Goal: Transaction & Acquisition: Download file/media

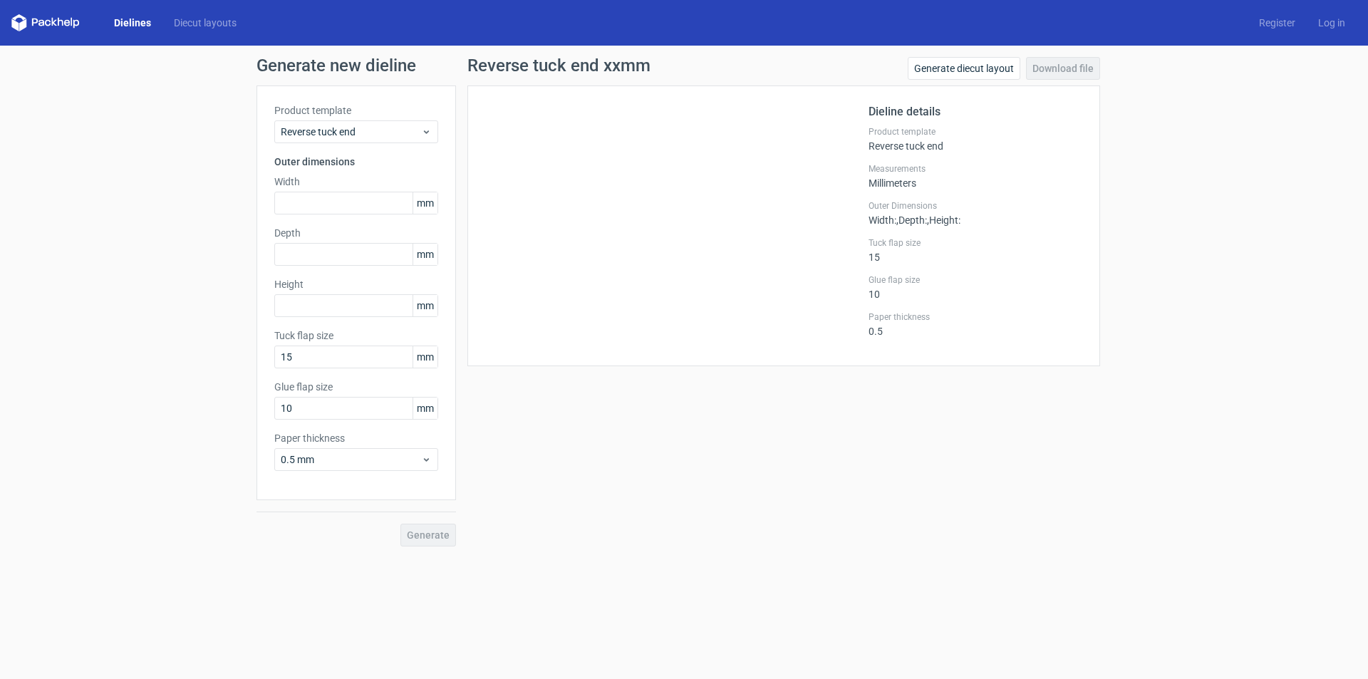
click at [311, 194] on input "text" at bounding box center [356, 203] width 164 height 23
type input "33"
type input "26"
type input "185"
click at [400, 524] on button "Generate" at bounding box center [428, 535] width 56 height 23
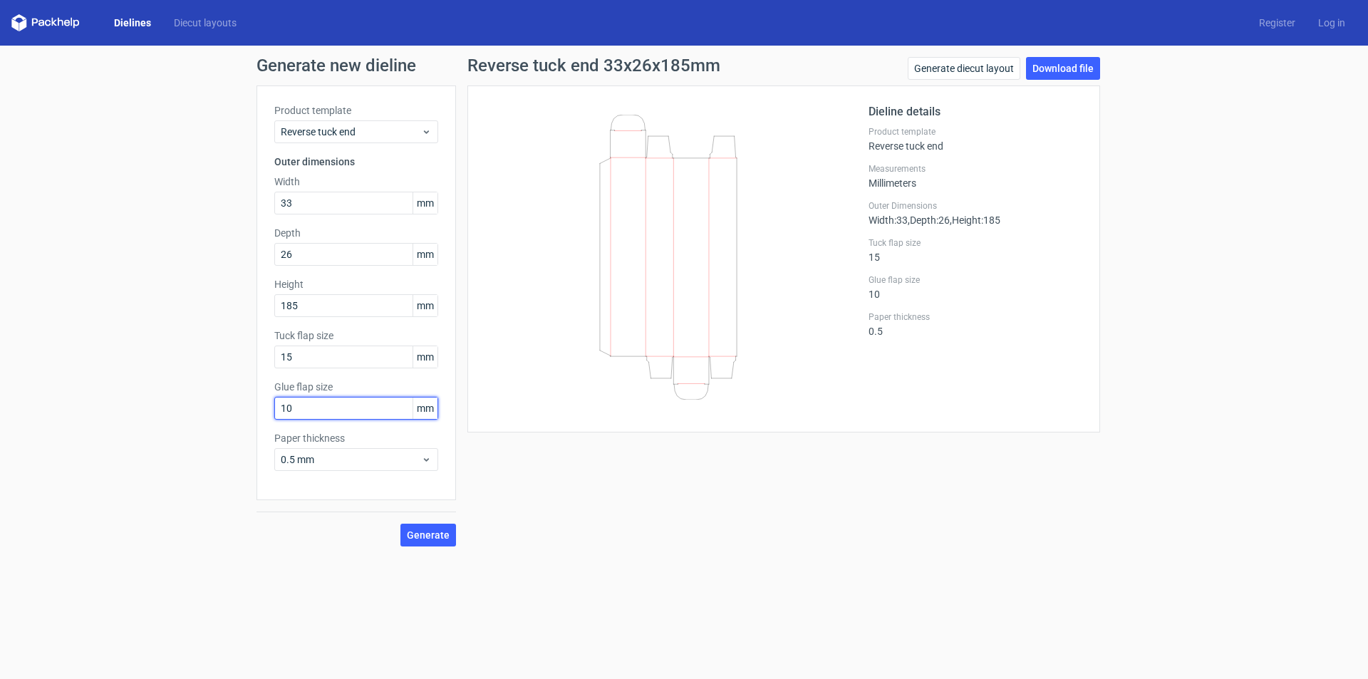
drag, startPoint x: 300, startPoint y: 405, endPoint x: 217, endPoint y: 415, distance: 83.9
click at [217, 415] on div "Generate new dieline Product template Reverse tuck end Outer dimensions Width 3…" at bounding box center [684, 302] width 1368 height 512
click at [426, 538] on span "Generate" at bounding box center [428, 535] width 43 height 10
drag, startPoint x: 311, startPoint y: 410, endPoint x: 253, endPoint y: 409, distance: 57.7
click at [253, 409] on div "Generate new dieline Product template Reverse tuck end Outer dimensions Width 3…" at bounding box center [684, 302] width 1368 height 512
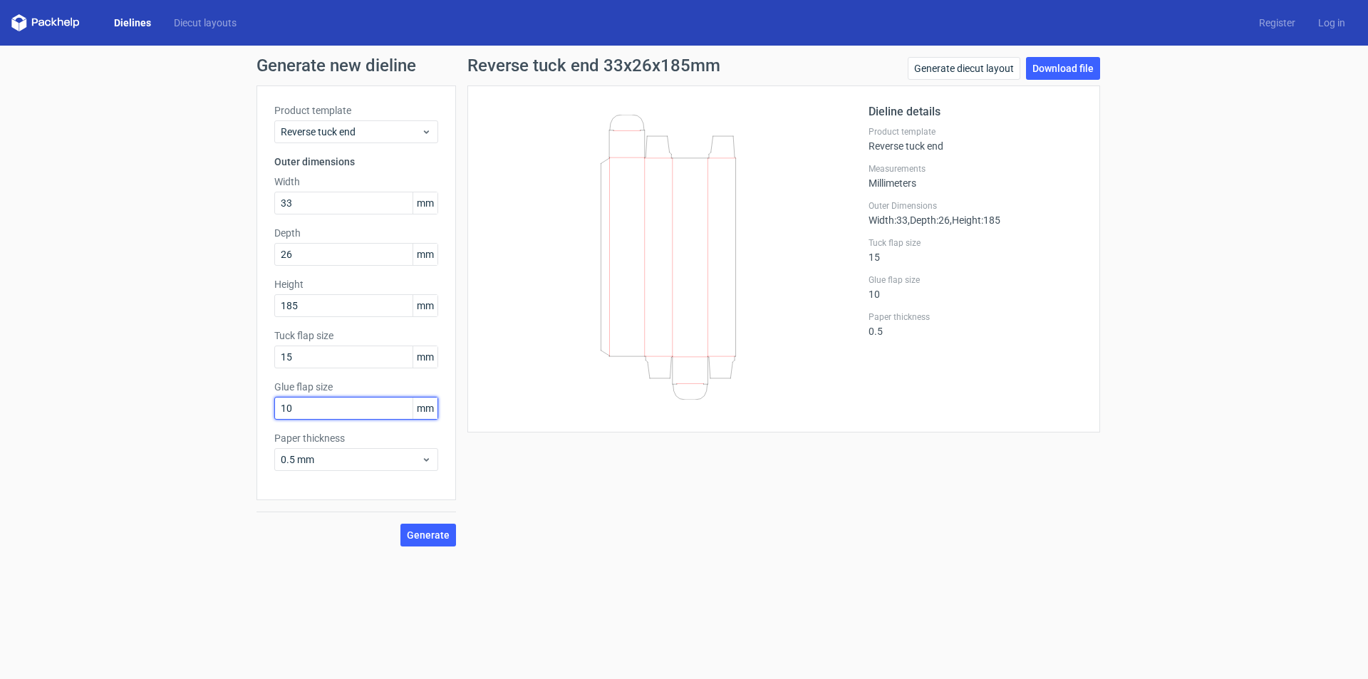
type input "10"
click at [541, 443] on div "Reverse tuck end 33x26x185mm Generate diecut layout Download file Dieline detai…" at bounding box center [783, 301] width 655 height 489
click at [423, 536] on span "Generate" at bounding box center [428, 535] width 43 height 10
drag, startPoint x: 329, startPoint y: 355, endPoint x: 231, endPoint y: 353, distance: 97.6
click at [231, 353] on div "Generate new dieline Product template Reverse tuck end Outer dimensions Width 3…" at bounding box center [684, 302] width 1368 height 512
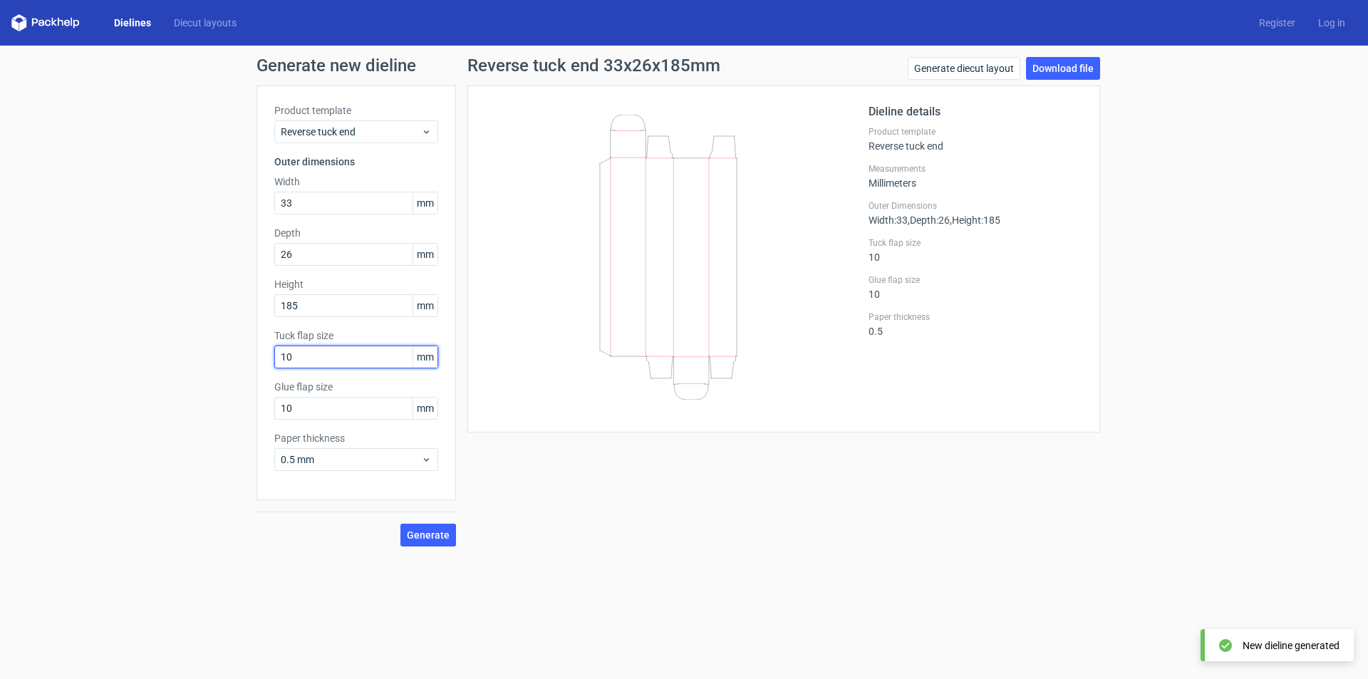
type input "10"
click at [400, 524] on button "Generate" at bounding box center [428, 535] width 56 height 23
click at [425, 542] on button "Generate" at bounding box center [428, 535] width 56 height 23
click at [1070, 68] on link "Download file" at bounding box center [1063, 68] width 74 height 23
drag, startPoint x: 313, startPoint y: 202, endPoint x: 196, endPoint y: 214, distance: 117.5
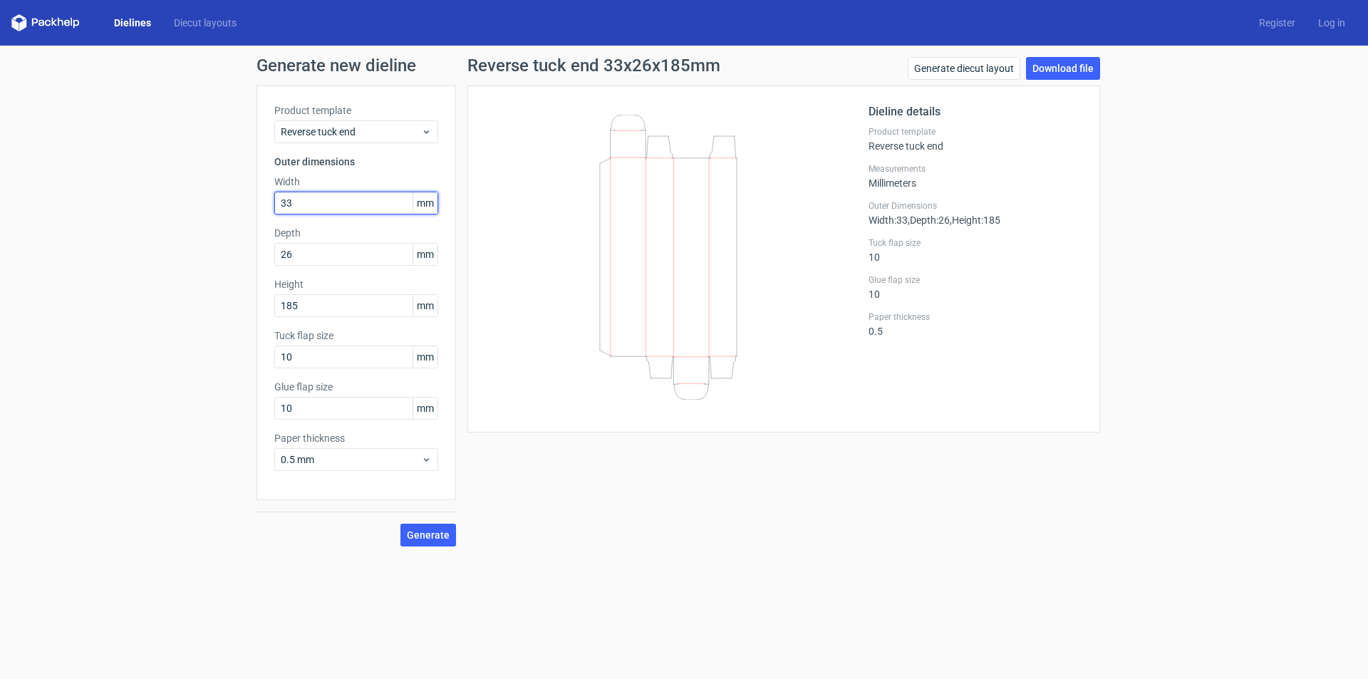
click at [196, 214] on div "Generate new dieline Product template Reverse tuck end Outer dimensions Width 3…" at bounding box center [684, 302] width 1368 height 512
type input "35"
type input "29"
click at [308, 311] on input "185" at bounding box center [356, 305] width 164 height 23
drag, startPoint x: 331, startPoint y: 302, endPoint x: 216, endPoint y: 313, distance: 115.9
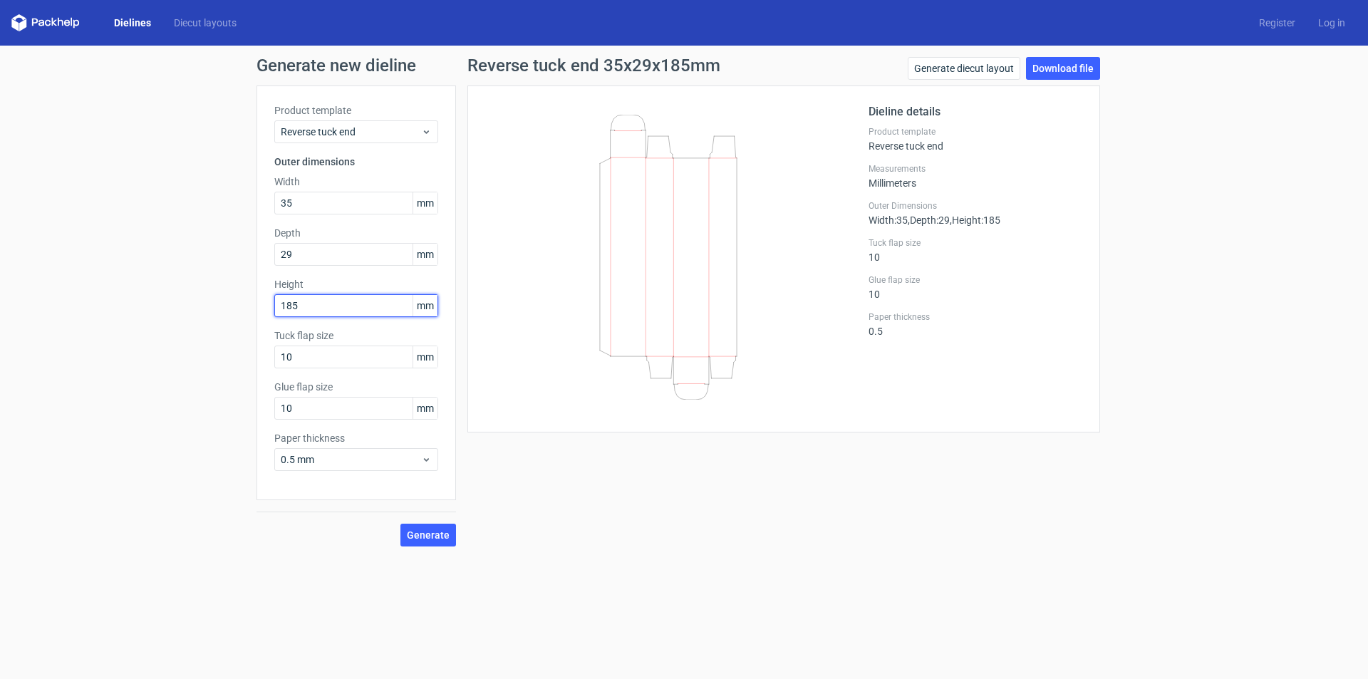
click at [216, 313] on div "Generate new dieline Product template Reverse tuck end Outer dimensions Width 3…" at bounding box center [684, 302] width 1368 height 512
type input "168"
click at [400, 524] on button "Generate" at bounding box center [428, 535] width 56 height 23
click at [1057, 66] on link "Download file" at bounding box center [1063, 68] width 74 height 23
